Goal: Use online tool/utility: Utilize a website feature to perform a specific function

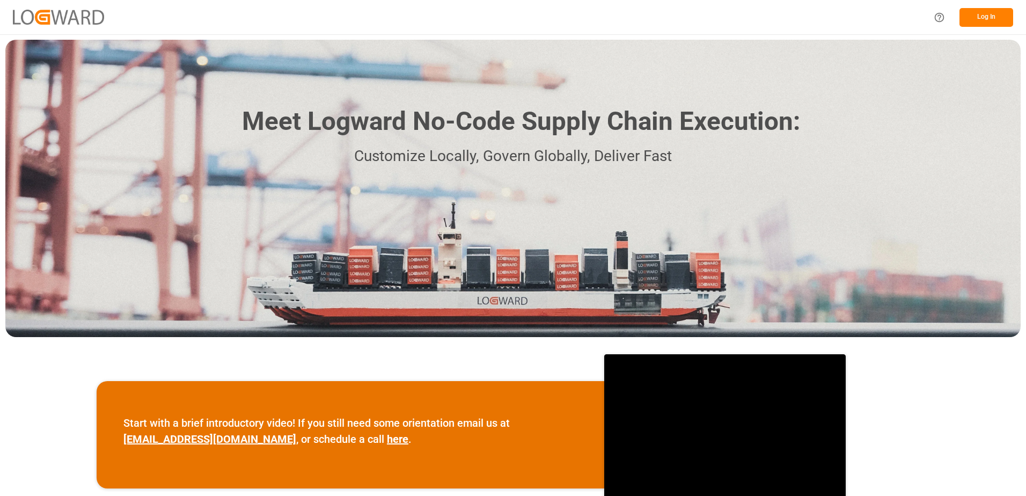
click at [965, 20] on button "Log In" at bounding box center [986, 17] width 54 height 19
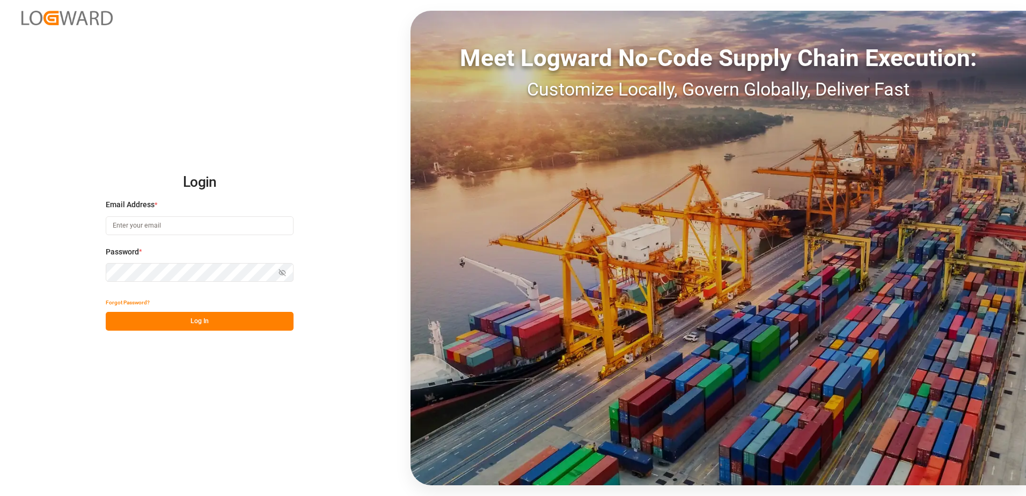
type input "[EMAIL_ADDRESS][DOMAIN_NAME]"
click at [232, 320] on button "Log In" at bounding box center [200, 321] width 188 height 19
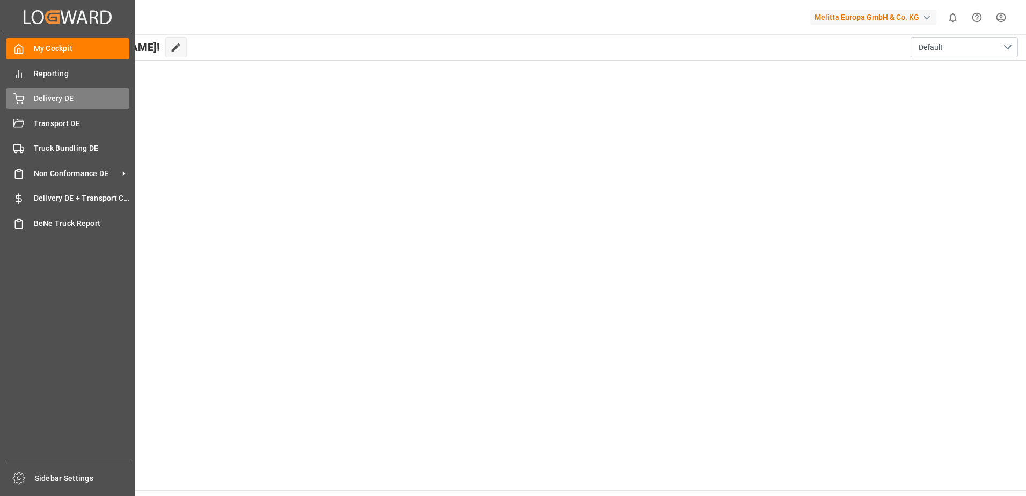
click at [20, 94] on icon at bounding box center [18, 98] width 11 height 11
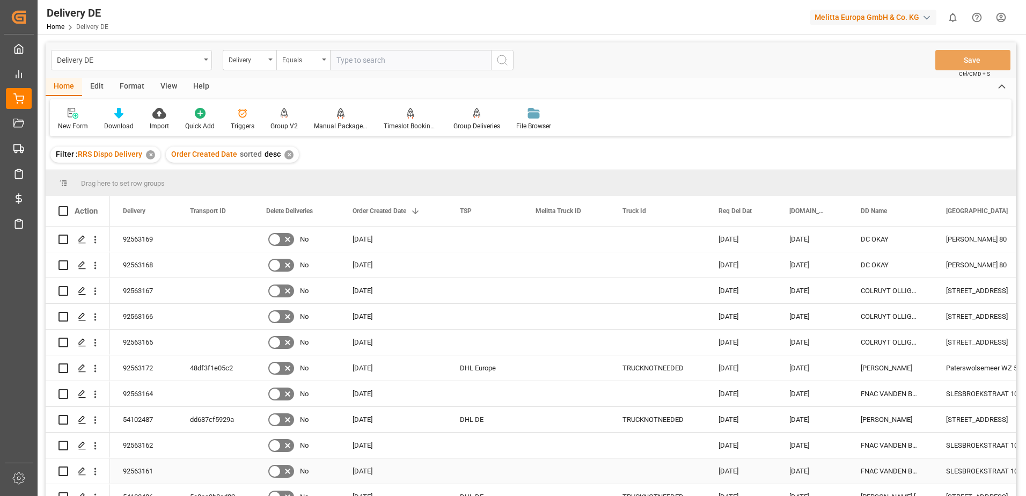
click at [63, 471] on input "Press Space to toggle row selection (unchecked)" at bounding box center [63, 471] width 10 height 10
checkbox input "true"
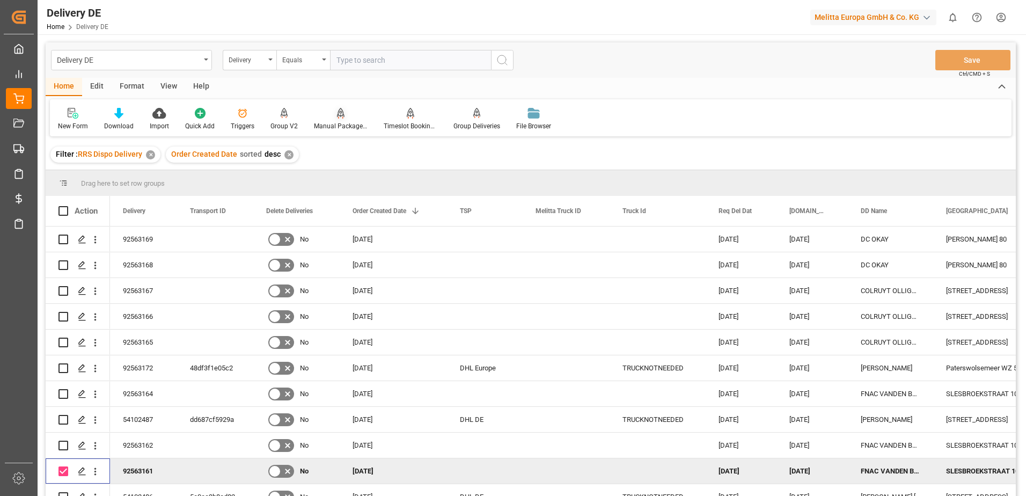
click at [339, 129] on div "Manual Package TypeDetermination" at bounding box center [341, 126] width 54 height 10
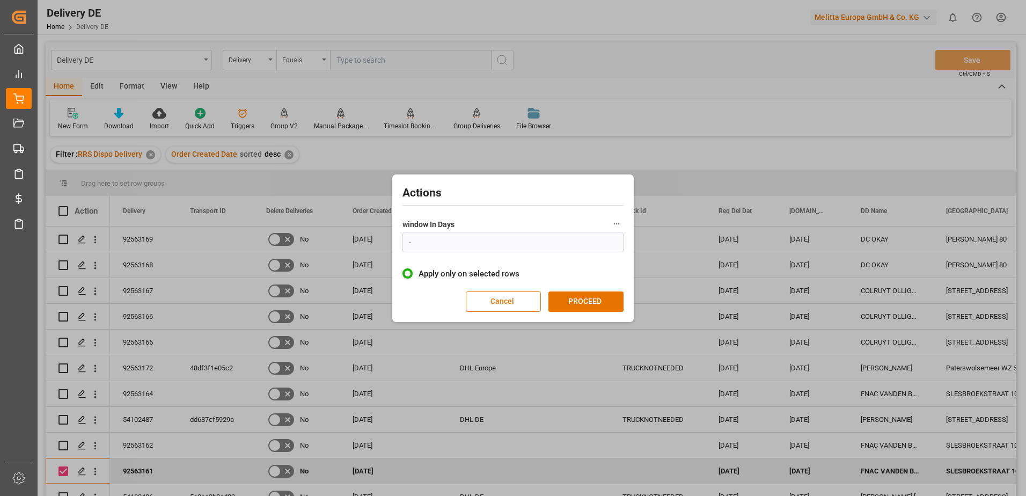
type input "1"
click at [602, 303] on button "PROCEED" at bounding box center [585, 301] width 75 height 20
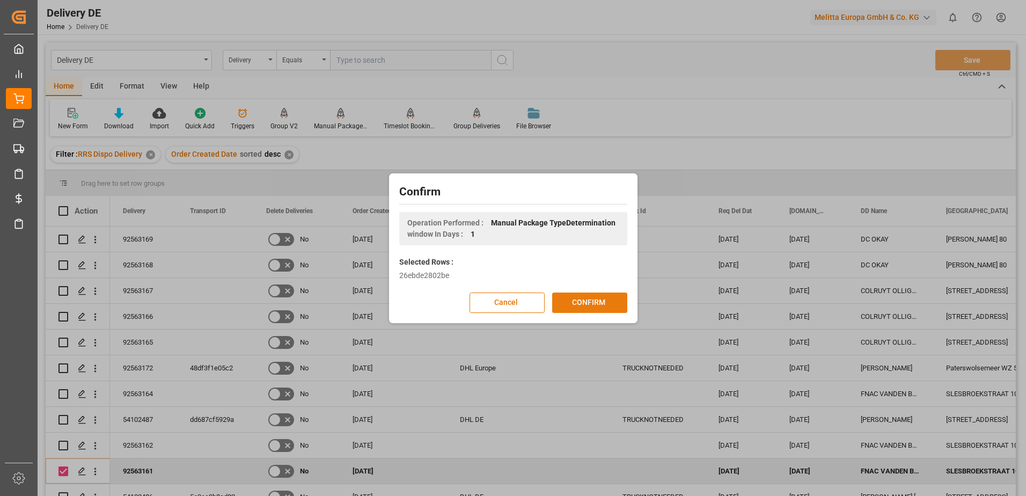
click at [601, 303] on button "CONFIRM" at bounding box center [589, 302] width 75 height 20
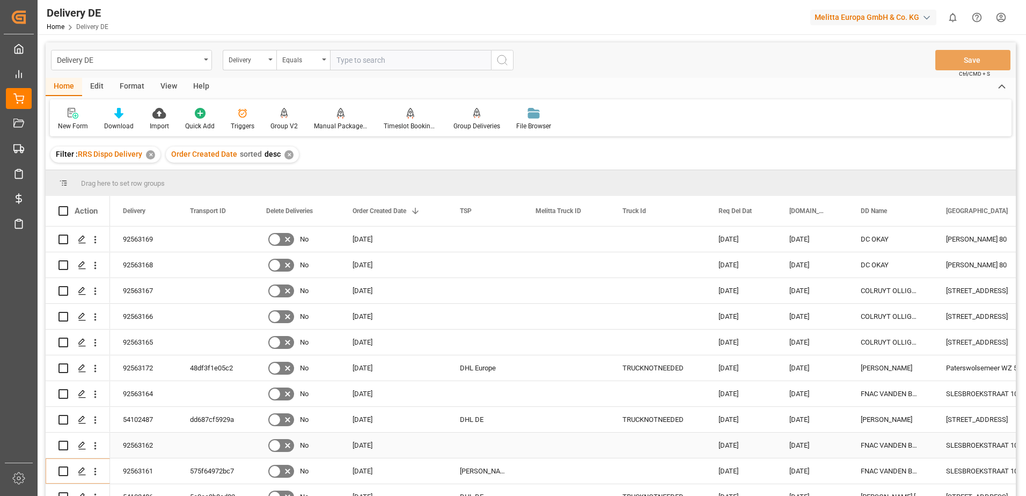
click at [60, 447] on input "Press Space to toggle row selection (unchecked)" at bounding box center [63, 445] width 10 height 10
checkbox input "true"
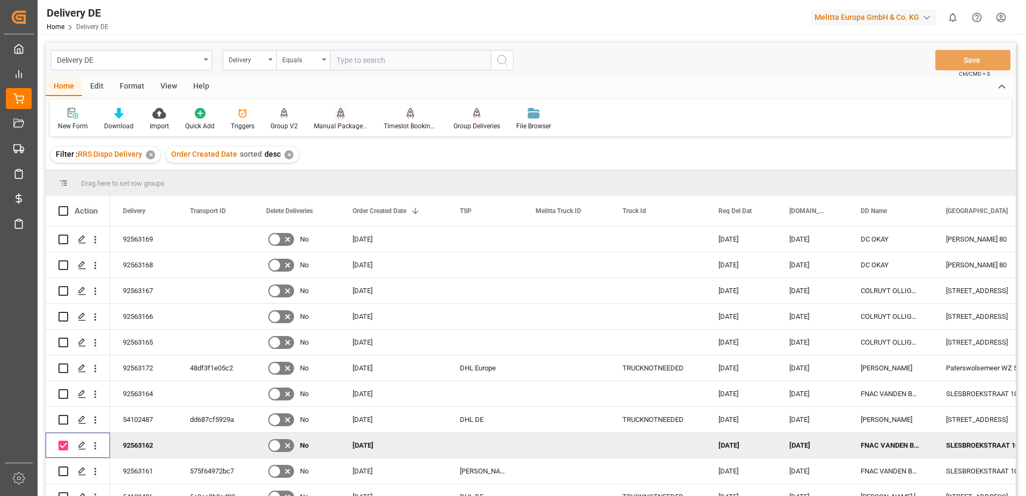
click at [343, 125] on div "Manual Package TypeDetermination" at bounding box center [341, 126] width 54 height 10
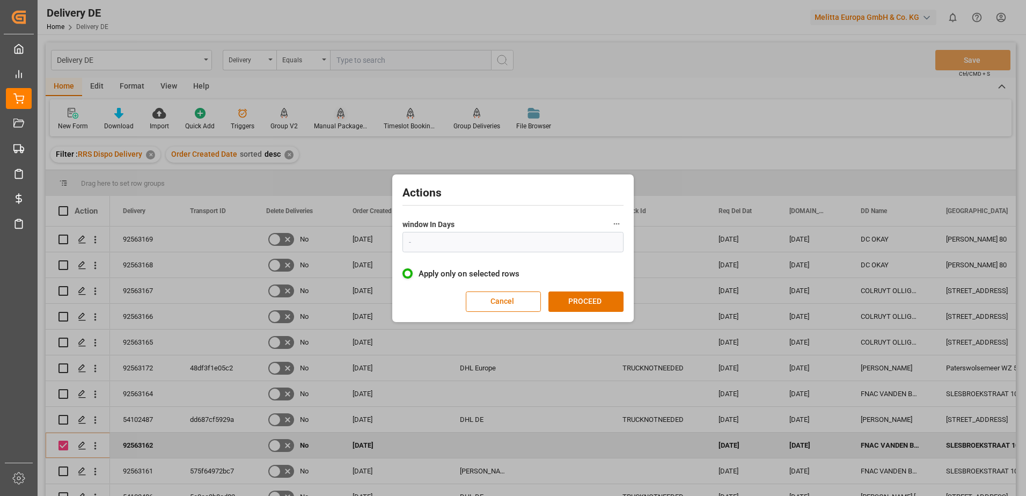
type input "1"
click at [579, 300] on button "PROCEED" at bounding box center [585, 301] width 75 height 20
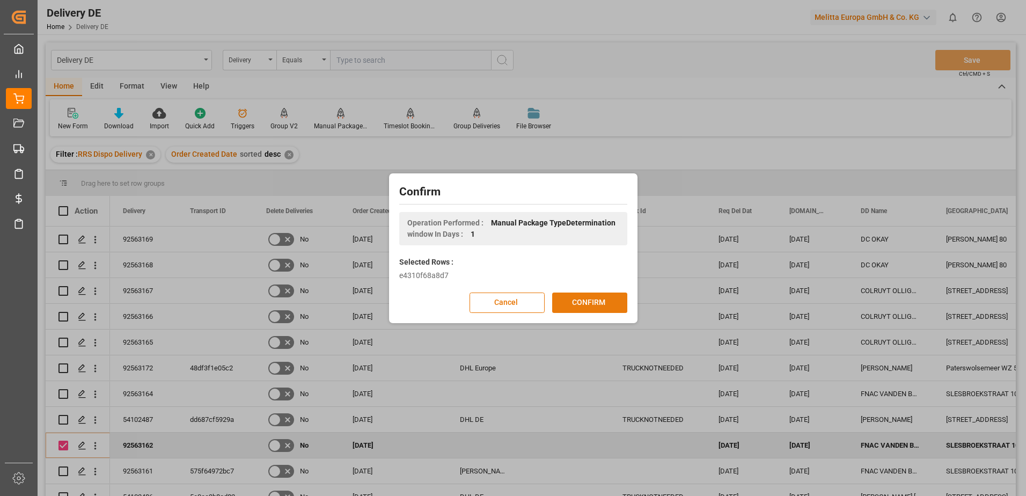
click at [573, 298] on button "CONFIRM" at bounding box center [589, 302] width 75 height 20
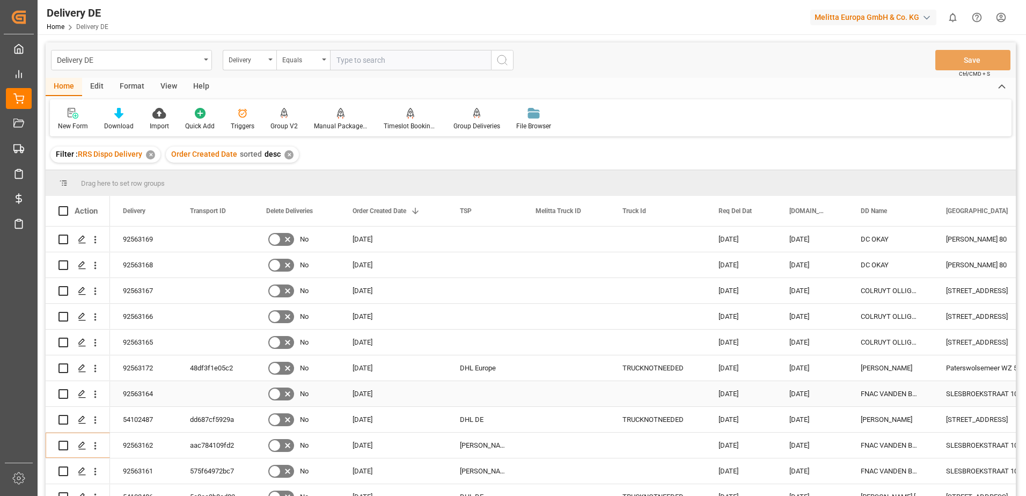
click at [63, 395] on input "Press Space to toggle row selection (unchecked)" at bounding box center [63, 394] width 10 height 10
checkbox input "true"
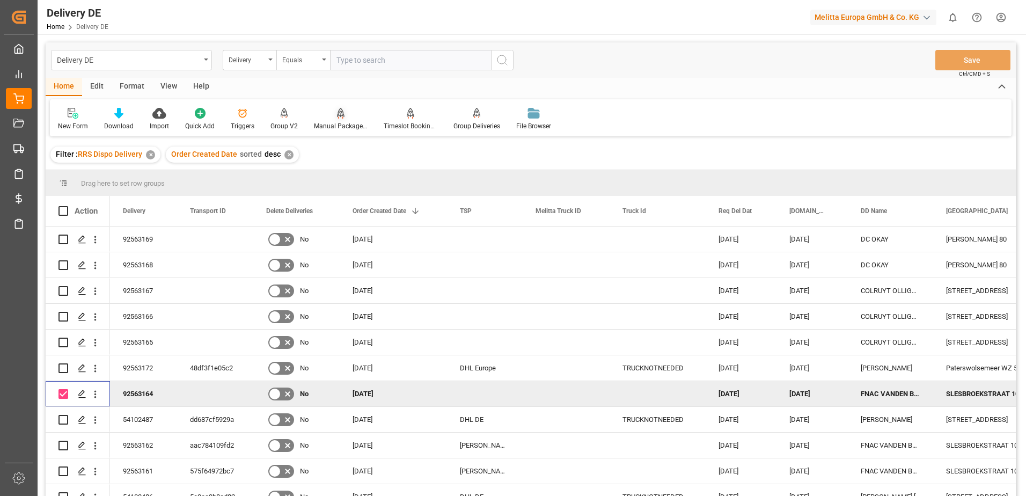
click at [345, 126] on div "Manual Package TypeDetermination" at bounding box center [341, 126] width 54 height 10
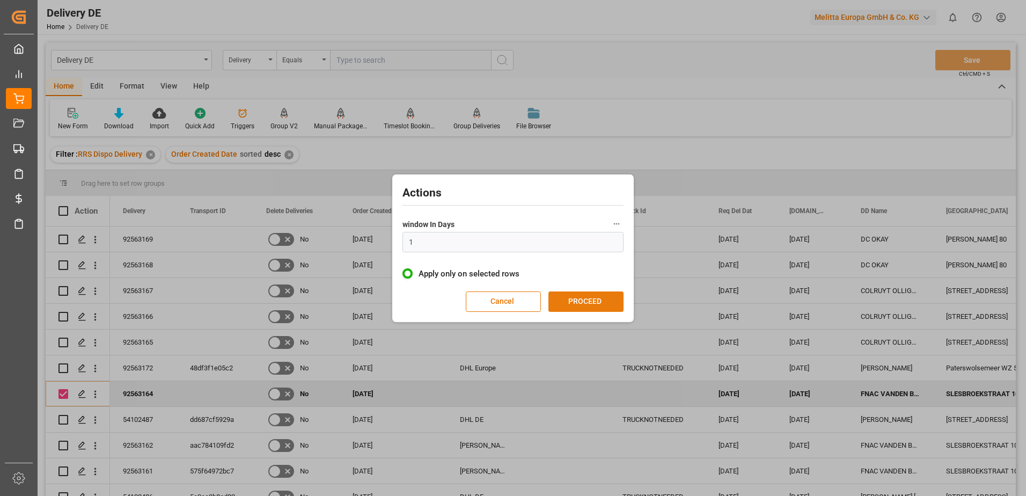
click at [575, 303] on button "PROCEED" at bounding box center [585, 301] width 75 height 20
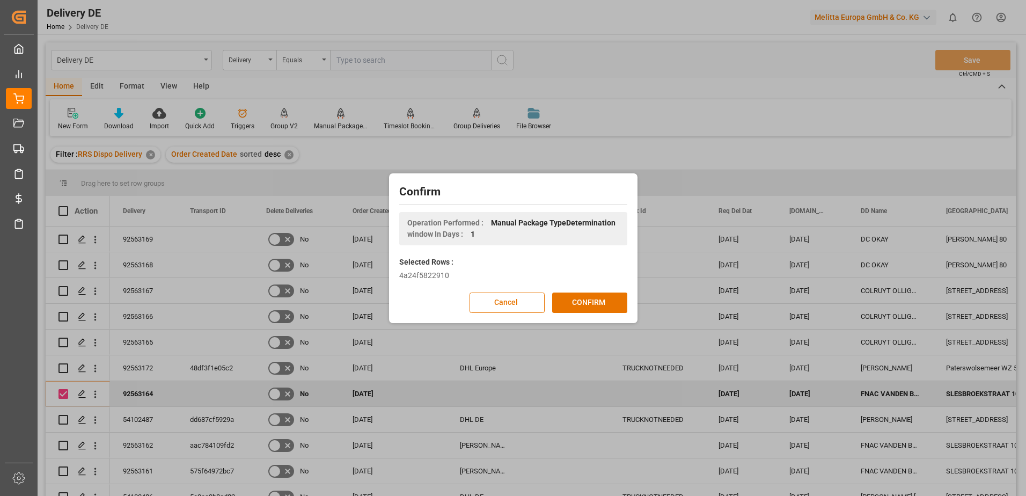
click at [575, 303] on button "CONFIRM" at bounding box center [589, 302] width 75 height 20
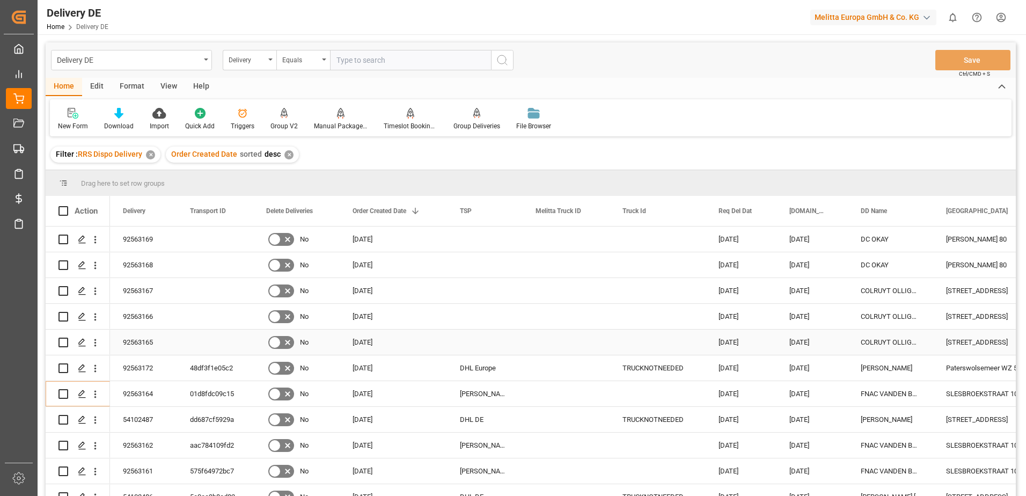
click at [61, 346] on input "Press Space to toggle row selection (unchecked)" at bounding box center [63, 342] width 10 height 10
checkbox input "true"
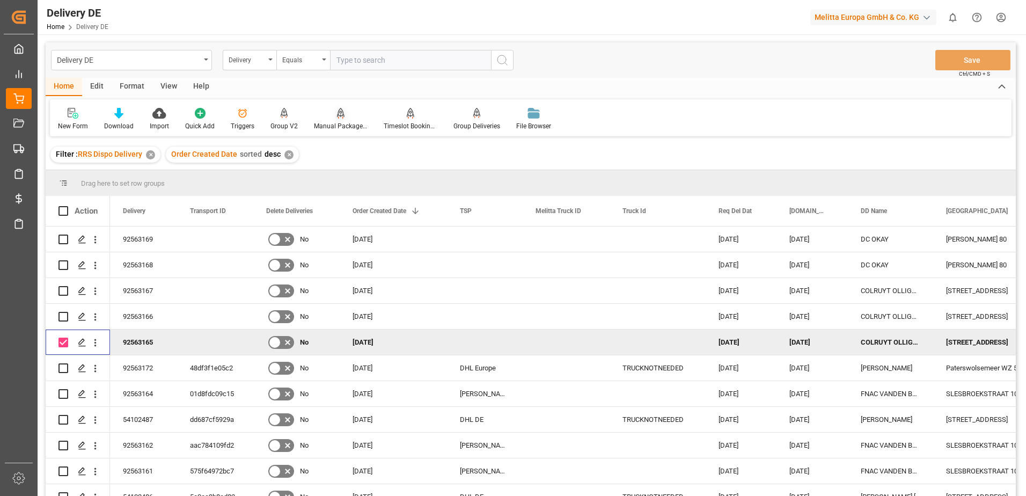
click at [335, 122] on div "Manual Package TypeDetermination" at bounding box center [341, 126] width 54 height 10
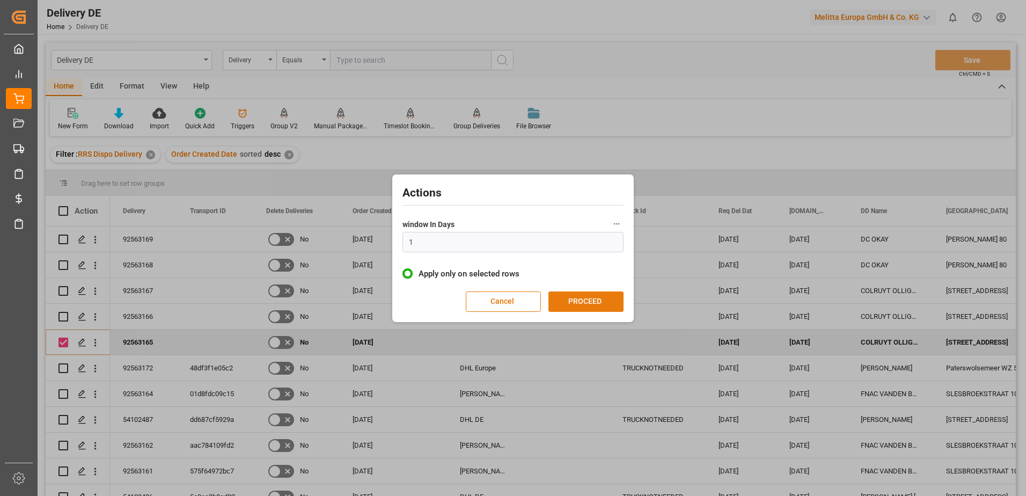
click at [571, 304] on button "PROCEED" at bounding box center [585, 301] width 75 height 20
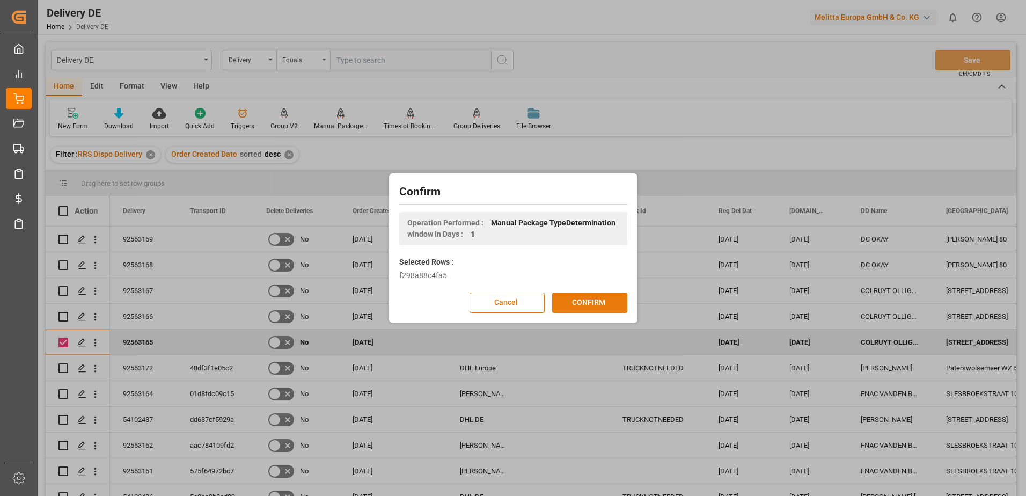
click at [568, 302] on button "CONFIRM" at bounding box center [589, 302] width 75 height 20
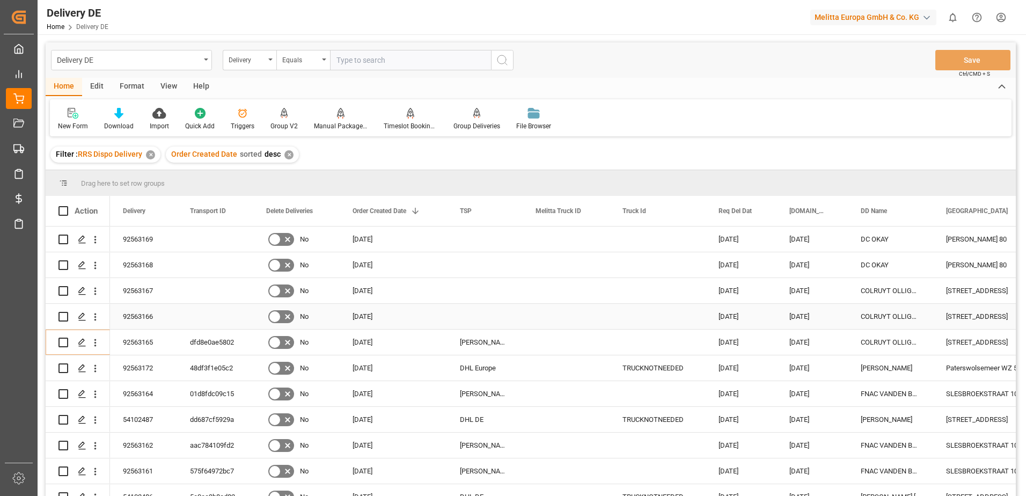
click at [63, 314] on input "Press Space to toggle row selection (unchecked)" at bounding box center [63, 317] width 10 height 10
checkbox input "true"
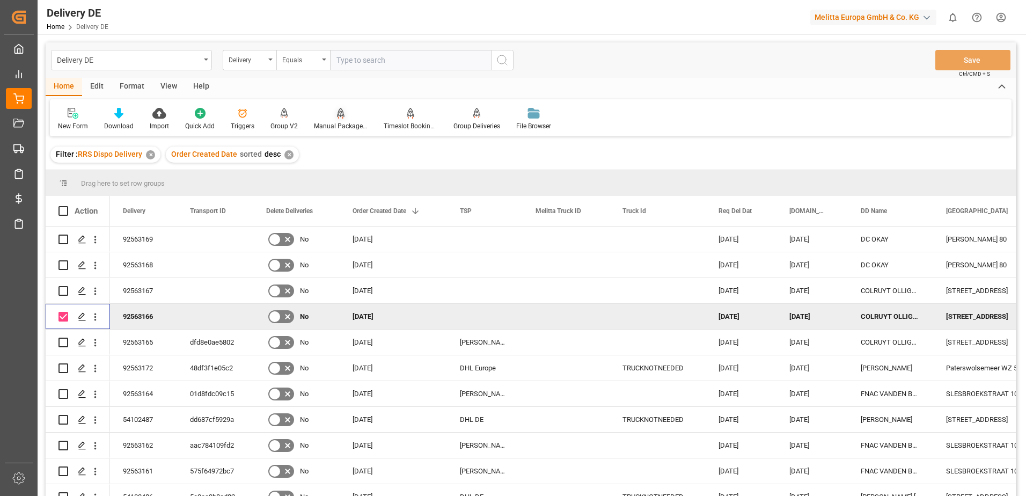
click at [332, 126] on div "Manual Package TypeDetermination" at bounding box center [341, 126] width 54 height 10
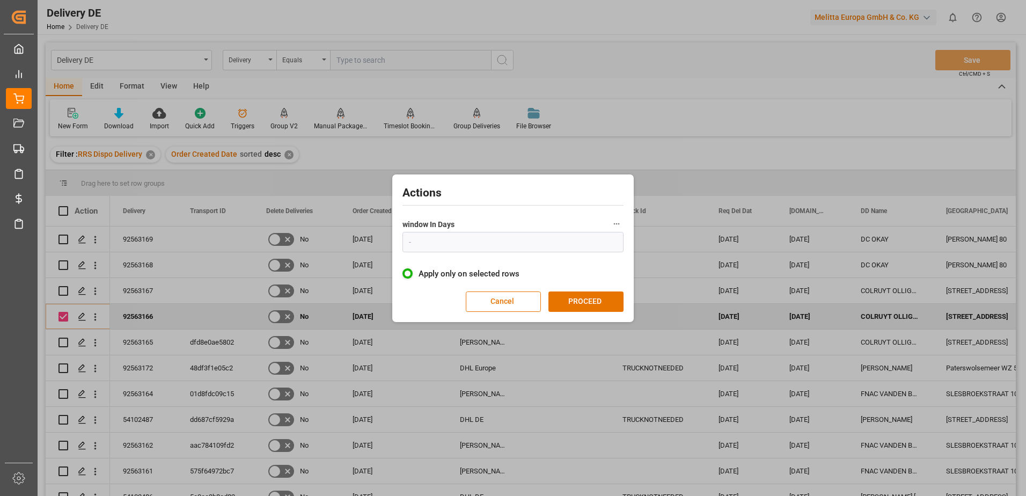
type input "1"
click at [572, 295] on button "PROCEED" at bounding box center [585, 301] width 75 height 20
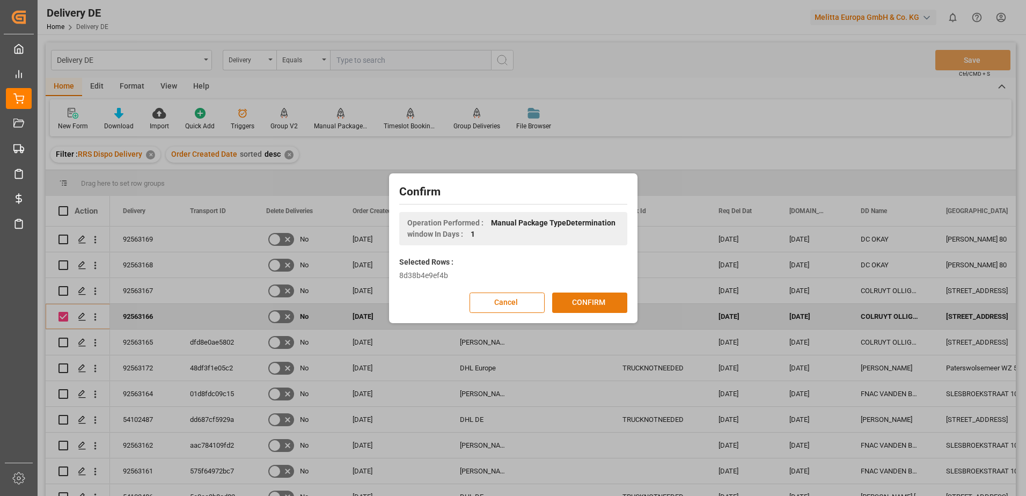
click at [569, 299] on button "CONFIRM" at bounding box center [589, 302] width 75 height 20
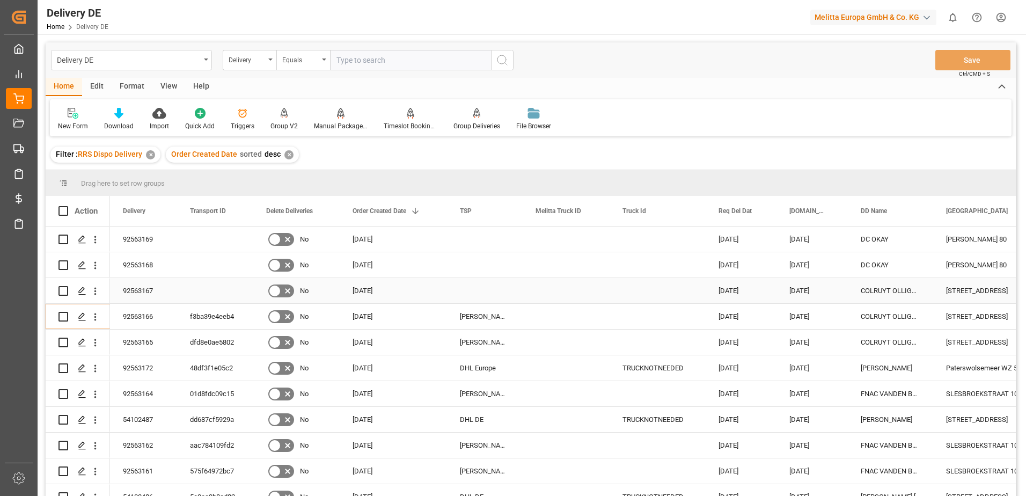
click at [61, 288] on input "Press Space to toggle row selection (unchecked)" at bounding box center [63, 291] width 10 height 10
checkbox input "true"
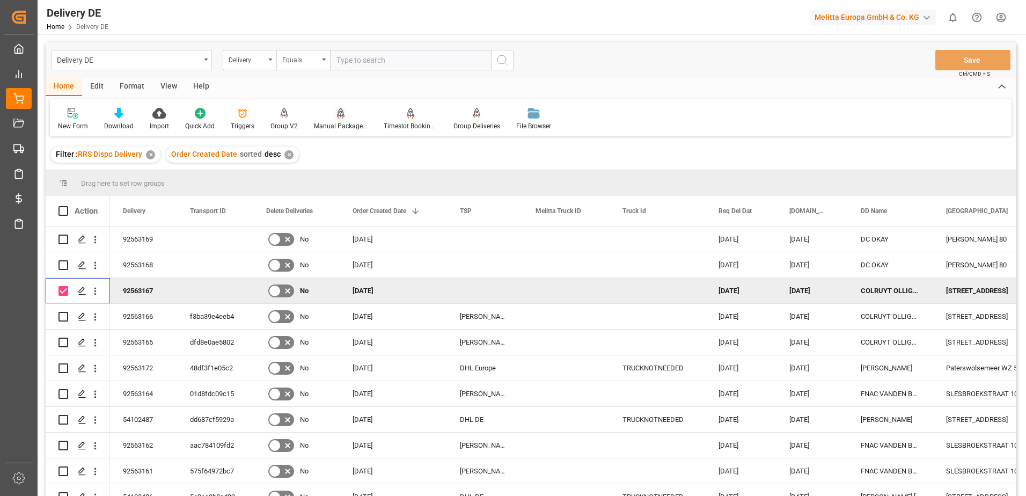
click at [332, 122] on div "Manual Package TypeDetermination" at bounding box center [341, 126] width 54 height 10
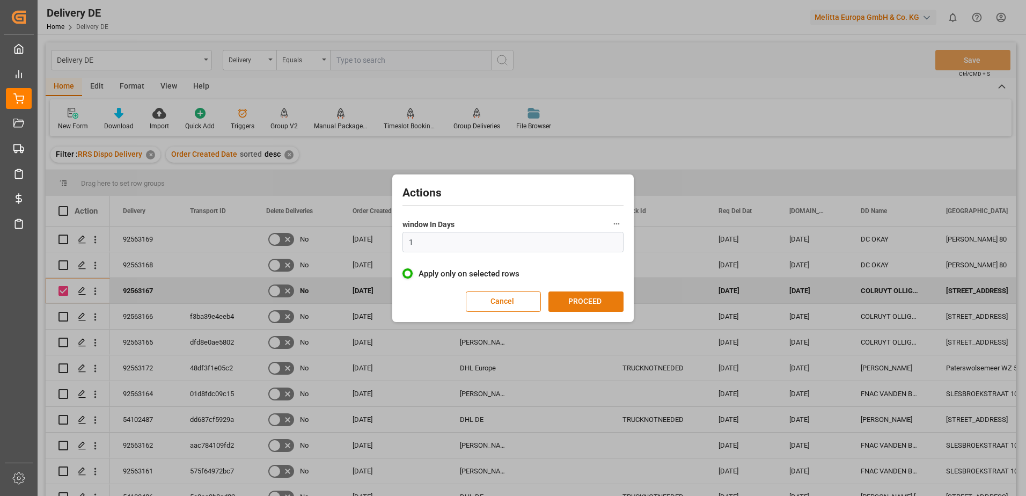
click at [571, 293] on button "PROCEED" at bounding box center [585, 301] width 75 height 20
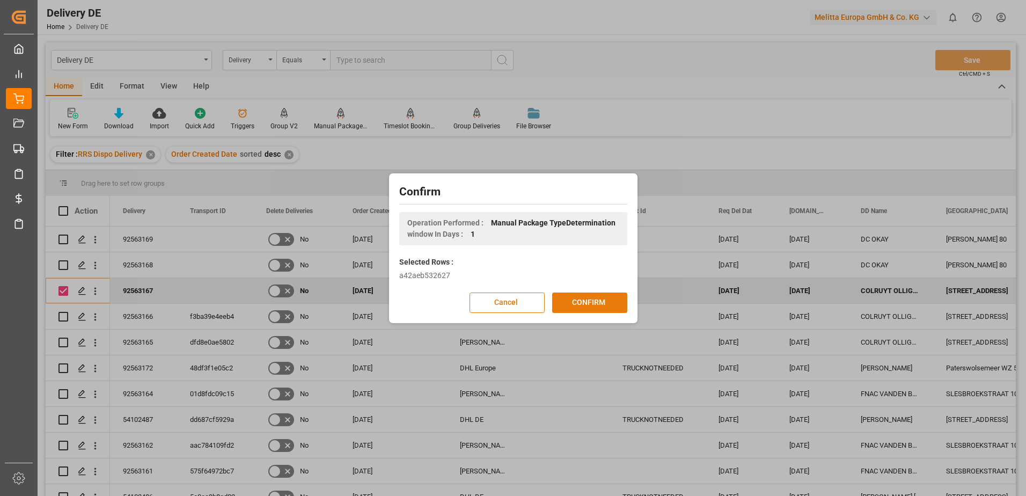
click at [569, 303] on button "CONFIRM" at bounding box center [589, 302] width 75 height 20
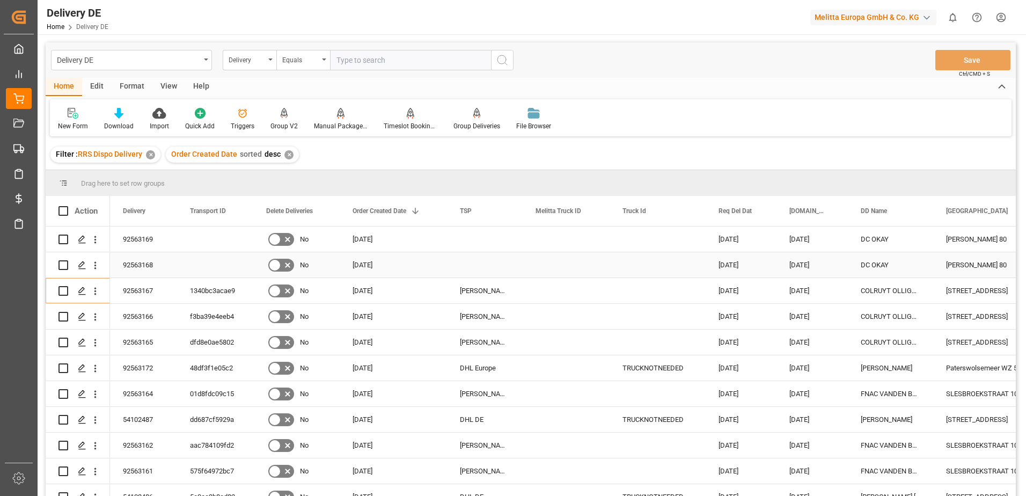
click at [61, 266] on input "Press Space to toggle row selection (unchecked)" at bounding box center [63, 265] width 10 height 10
checkbox input "true"
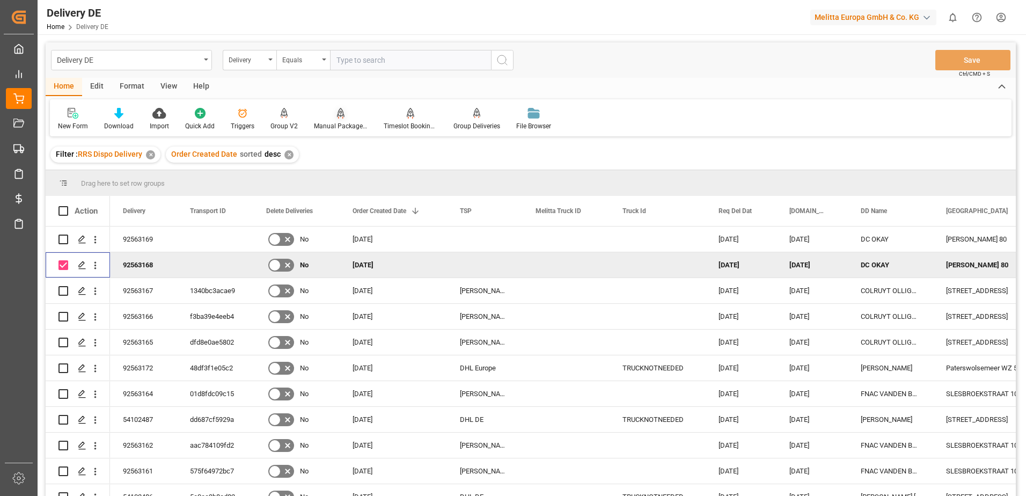
click at [328, 120] on div "Manual Package TypeDetermination" at bounding box center [341, 119] width 70 height 24
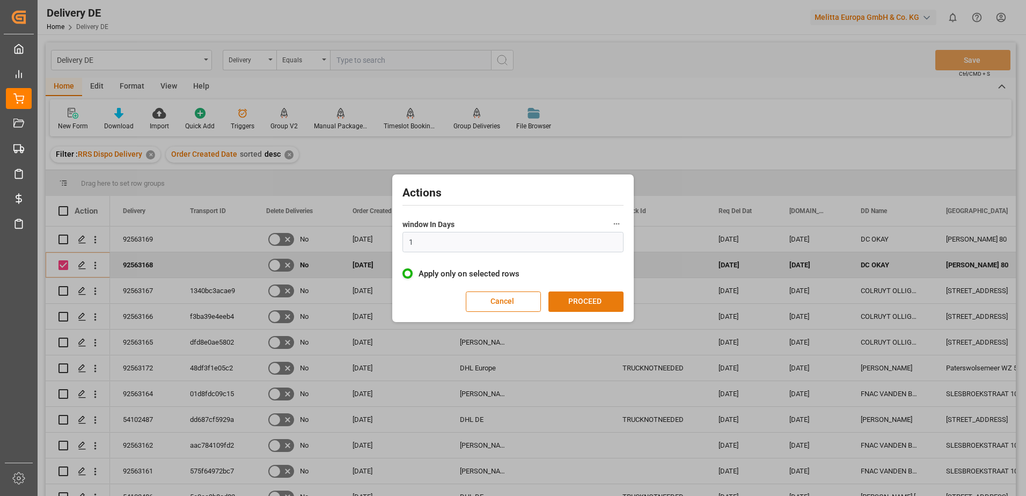
click at [577, 303] on button "PROCEED" at bounding box center [585, 301] width 75 height 20
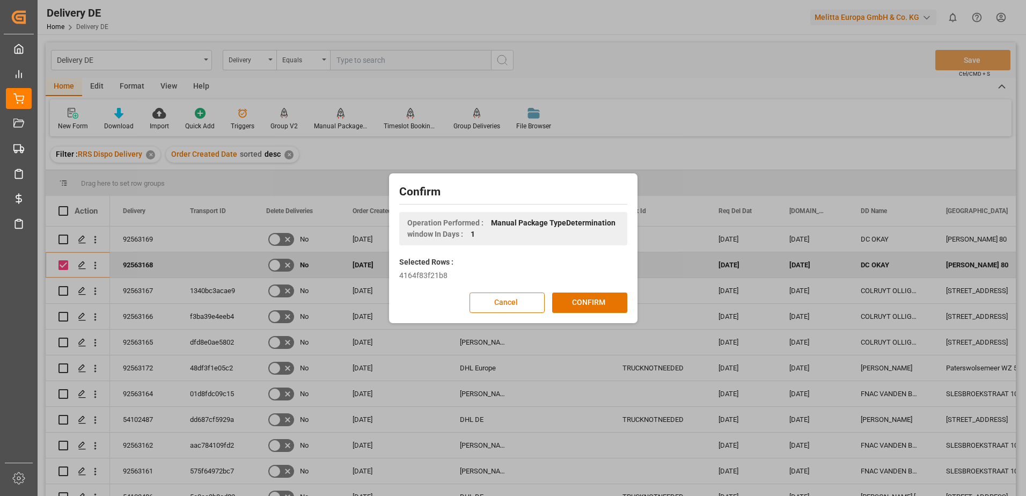
click at [577, 303] on button "CONFIRM" at bounding box center [589, 302] width 75 height 20
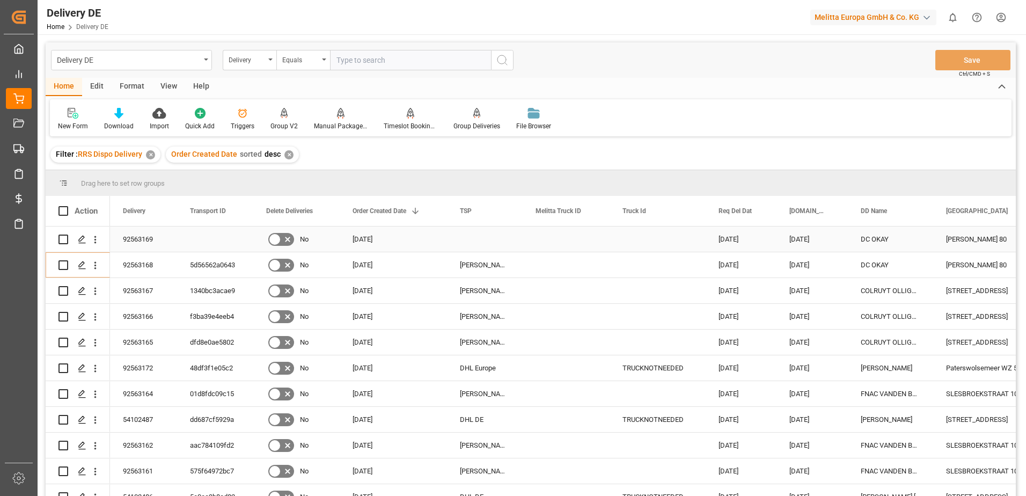
click at [63, 240] on input "Press Space to toggle row selection (unchecked)" at bounding box center [63, 239] width 10 height 10
checkbox input "true"
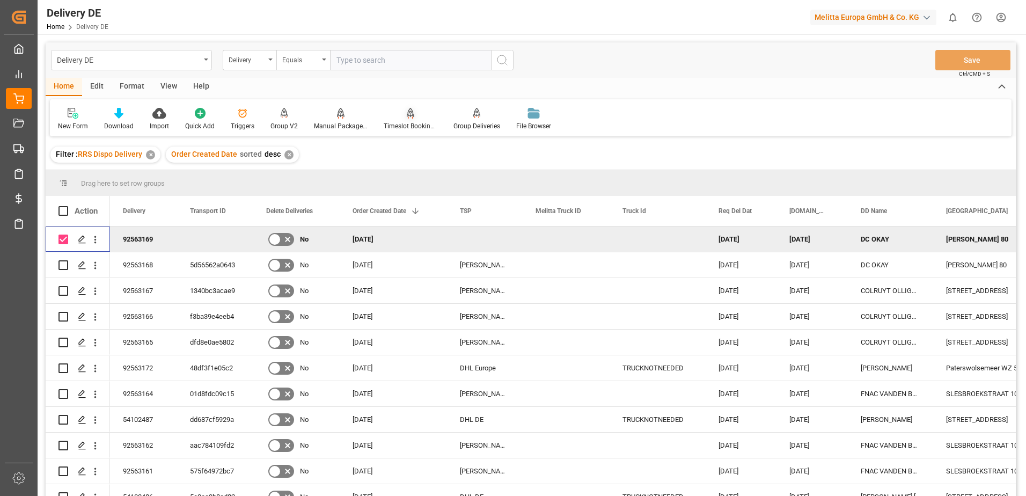
click at [406, 123] on div "Timeslot Booking Report" at bounding box center [411, 126] width 54 height 10
click at [332, 120] on div "Manual Package TypeDetermination" at bounding box center [341, 119] width 70 height 24
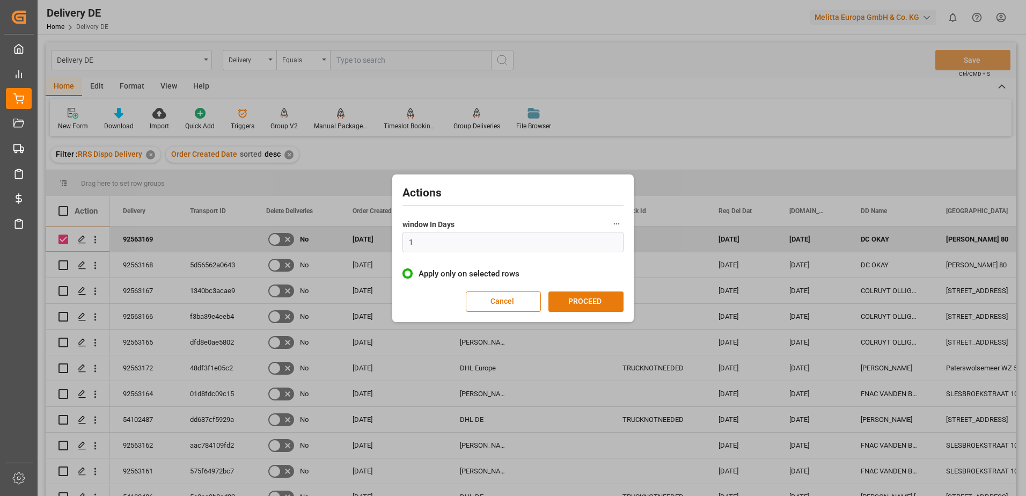
click at [567, 295] on button "PROCEED" at bounding box center [585, 301] width 75 height 20
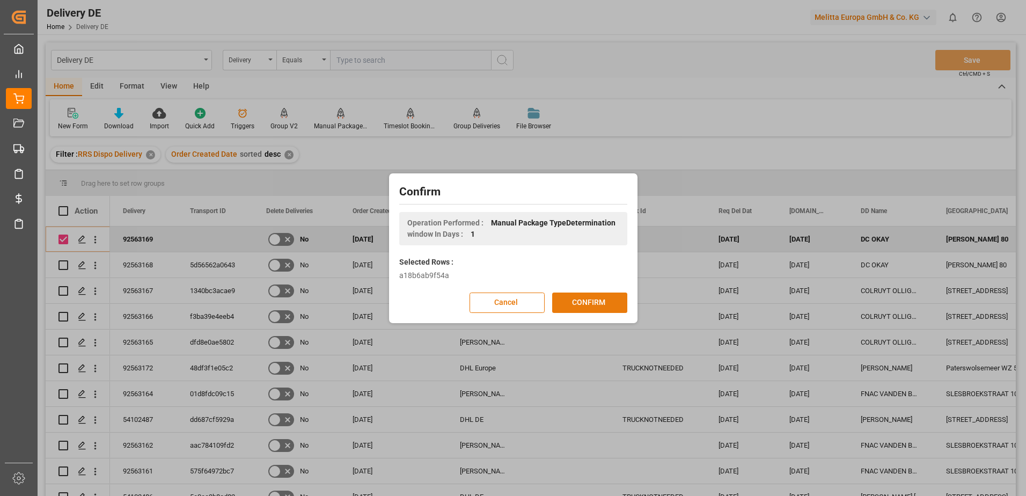
click at [569, 300] on button "CONFIRM" at bounding box center [589, 302] width 75 height 20
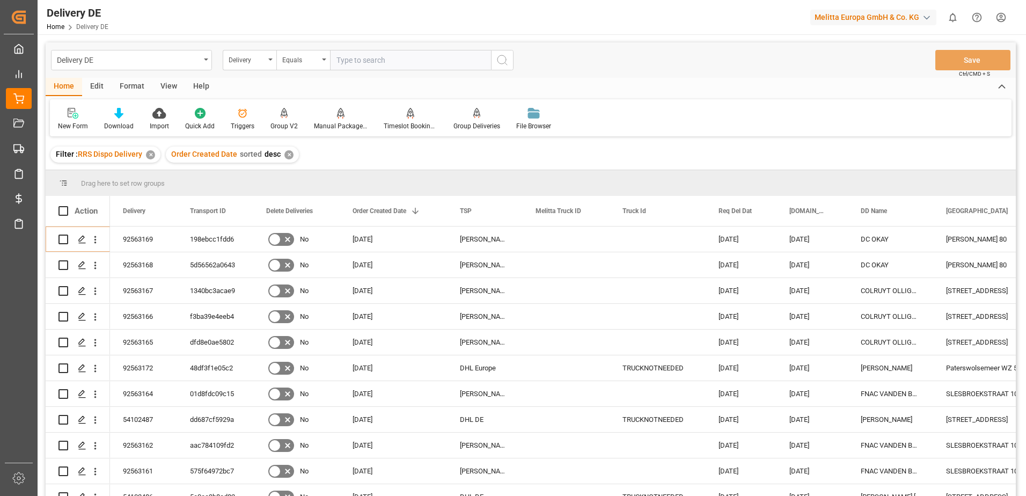
click at [1003, 15] on html "Created by potrace 1.15, written by [PERSON_NAME] [DATE]-[DATE] Created by potr…" at bounding box center [513, 248] width 1026 height 496
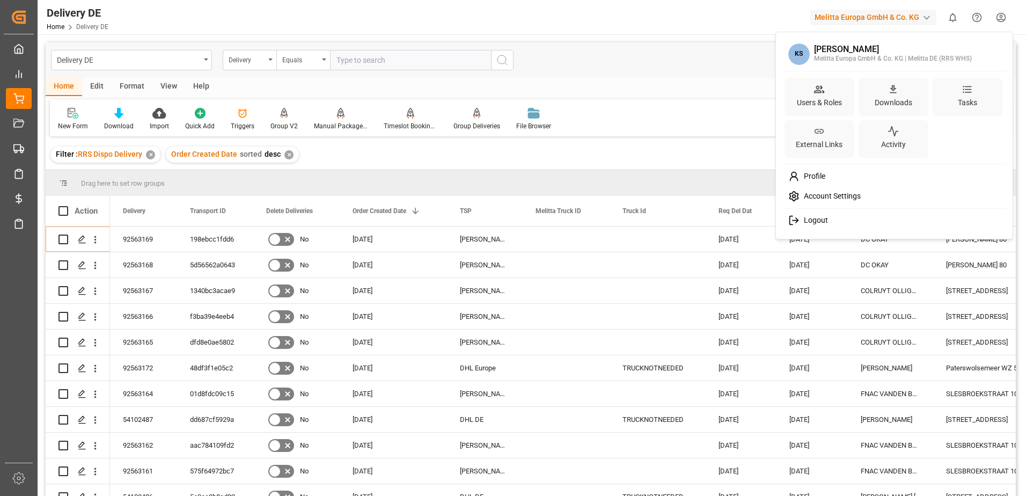
drag, startPoint x: 824, startPoint y: 224, endPoint x: 819, endPoint y: 220, distance: 6.1
click at [824, 224] on span "Logout" at bounding box center [813, 221] width 28 height 10
